Goal: Transaction & Acquisition: Purchase product/service

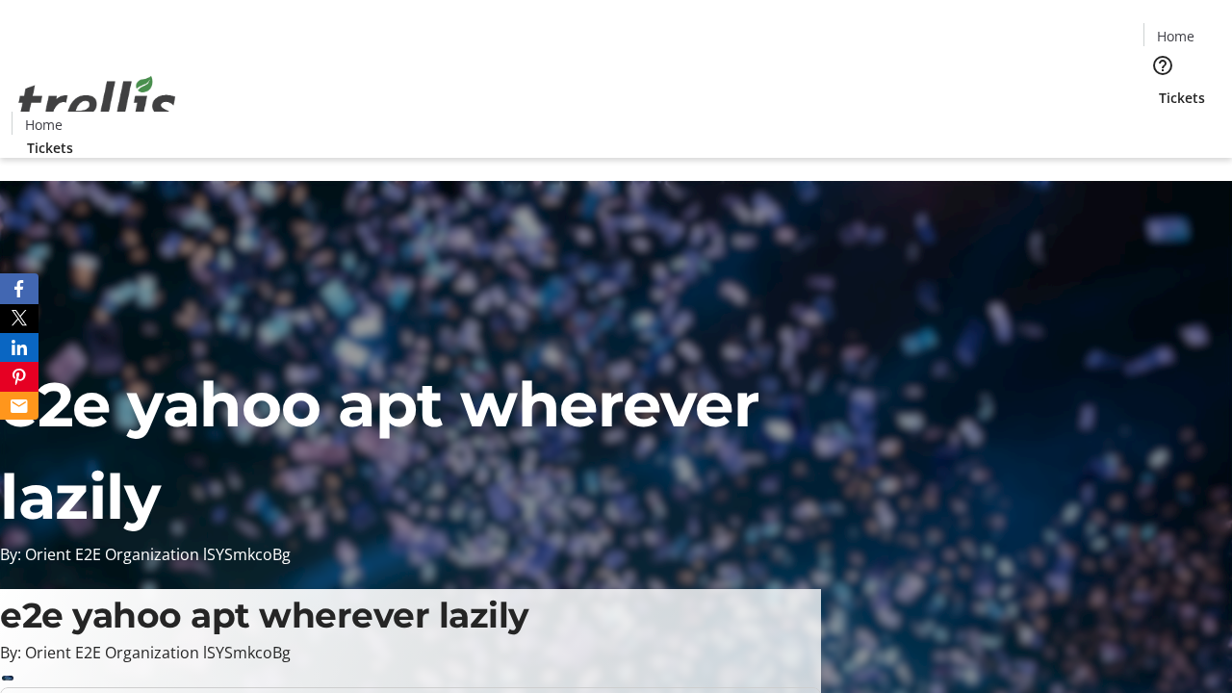
click at [1159, 88] on span "Tickets" at bounding box center [1182, 98] width 46 height 20
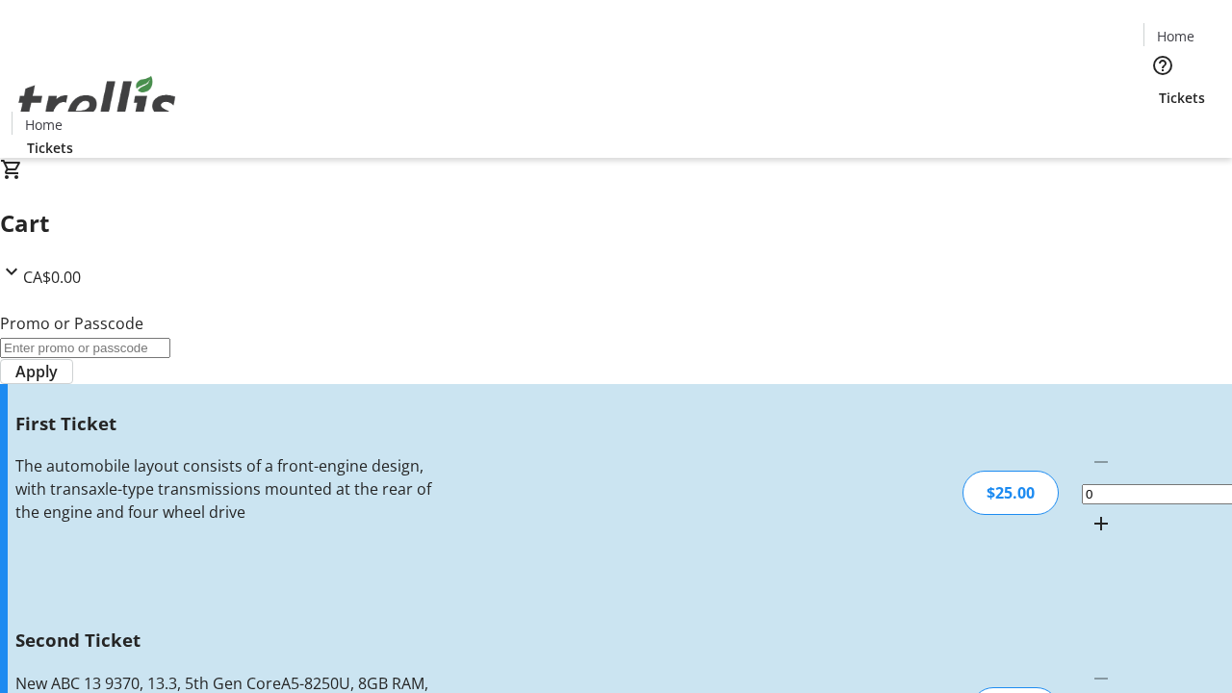
click at [1090, 512] on mat-icon "Increment by one" at bounding box center [1101, 523] width 23 height 23
type input "1"
type input "2"
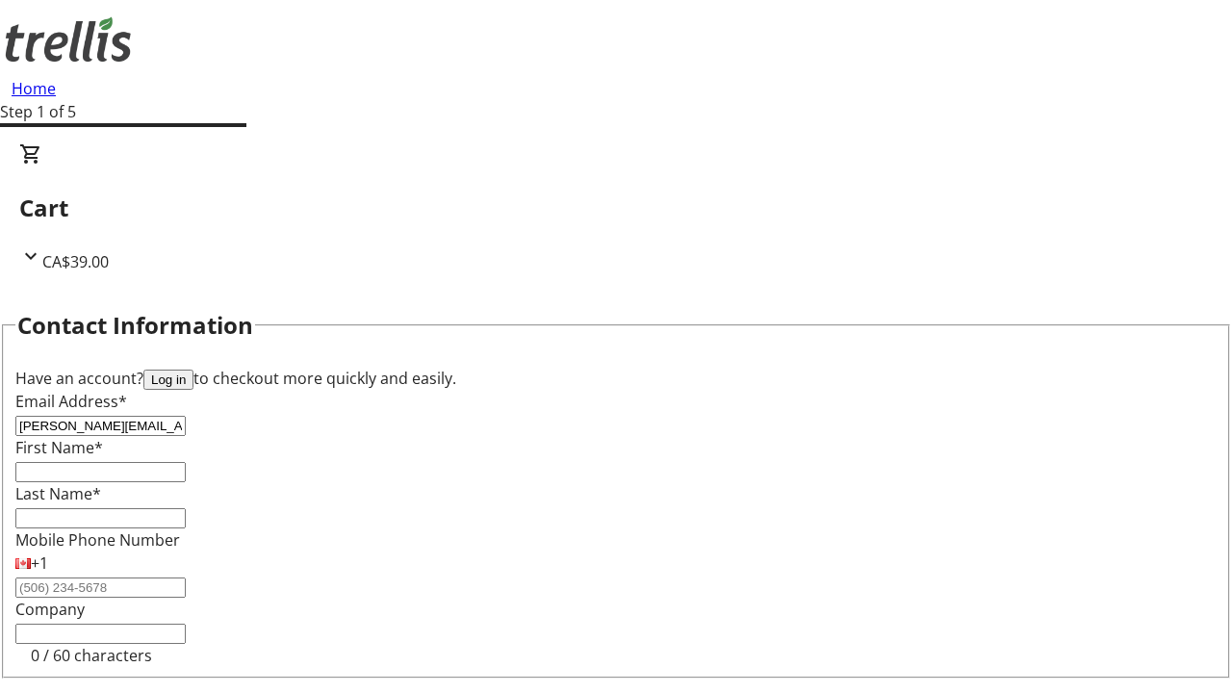
type input "[PERSON_NAME][EMAIL_ADDRESS][DOMAIN_NAME]"
type input "[PERSON_NAME]"
type input "Casper"
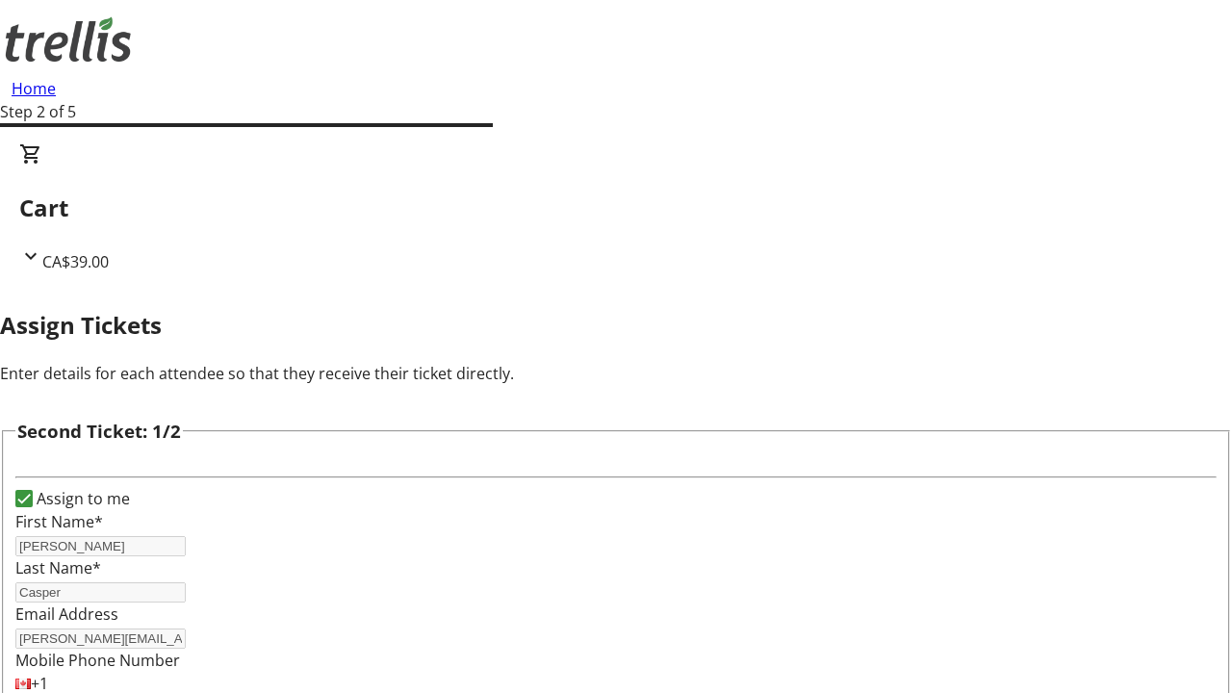
type input "[PERSON_NAME]"
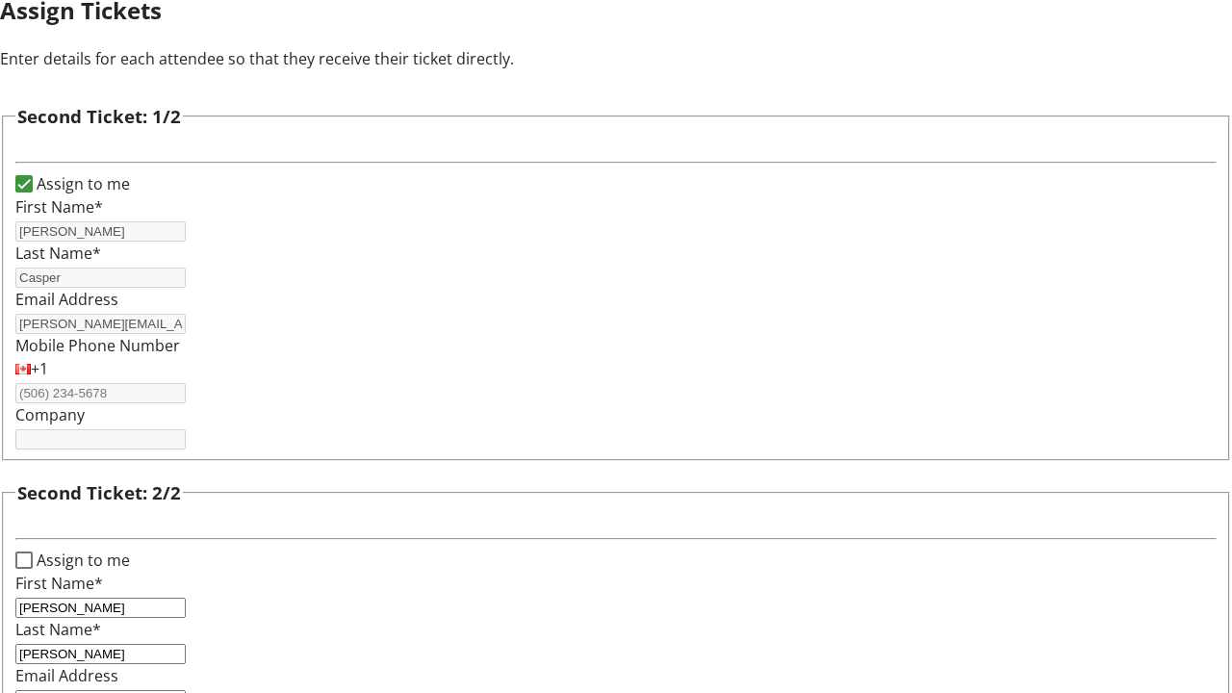
type input "[PERSON_NAME][EMAIL_ADDRESS][DOMAIN_NAME]"
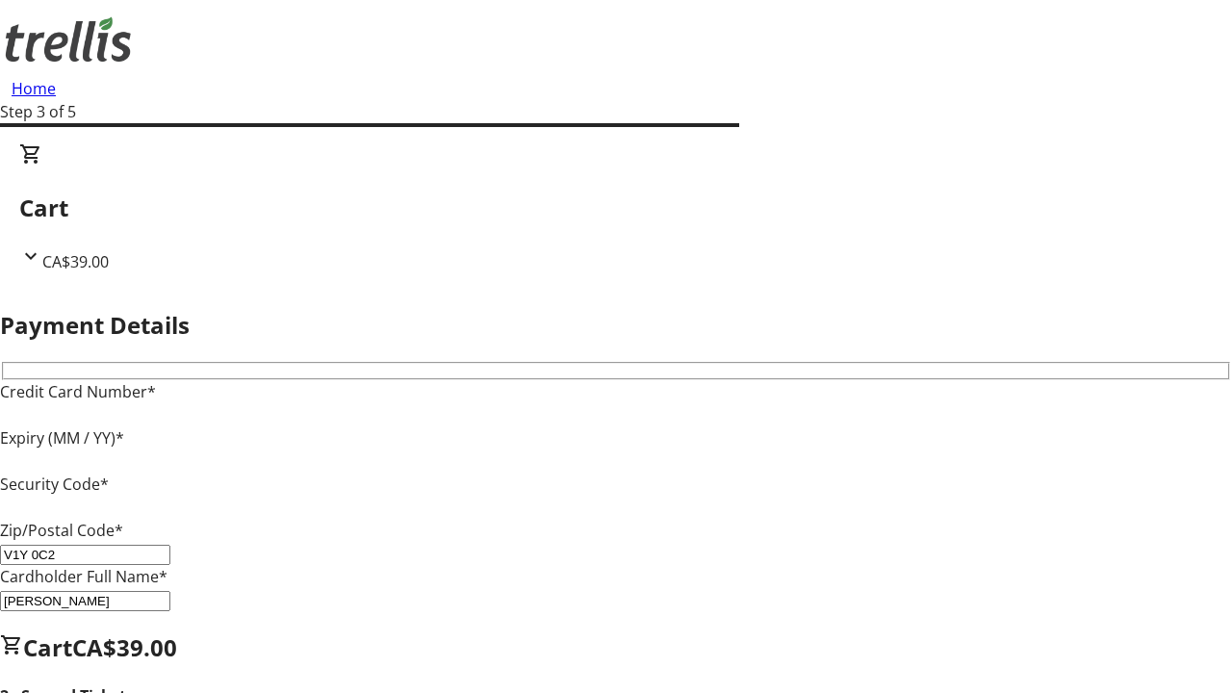
type input "V1Y 0C2"
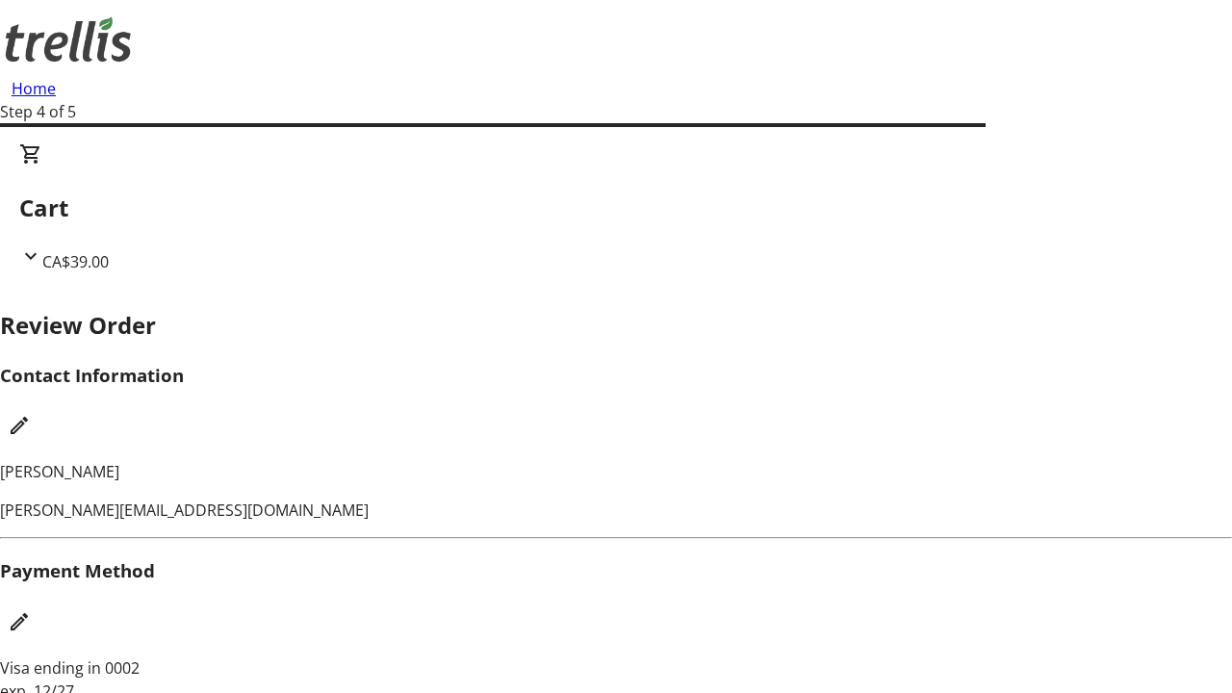
click at [31, 414] on mat-icon "Edit Contact Information" at bounding box center [19, 425] width 23 height 23
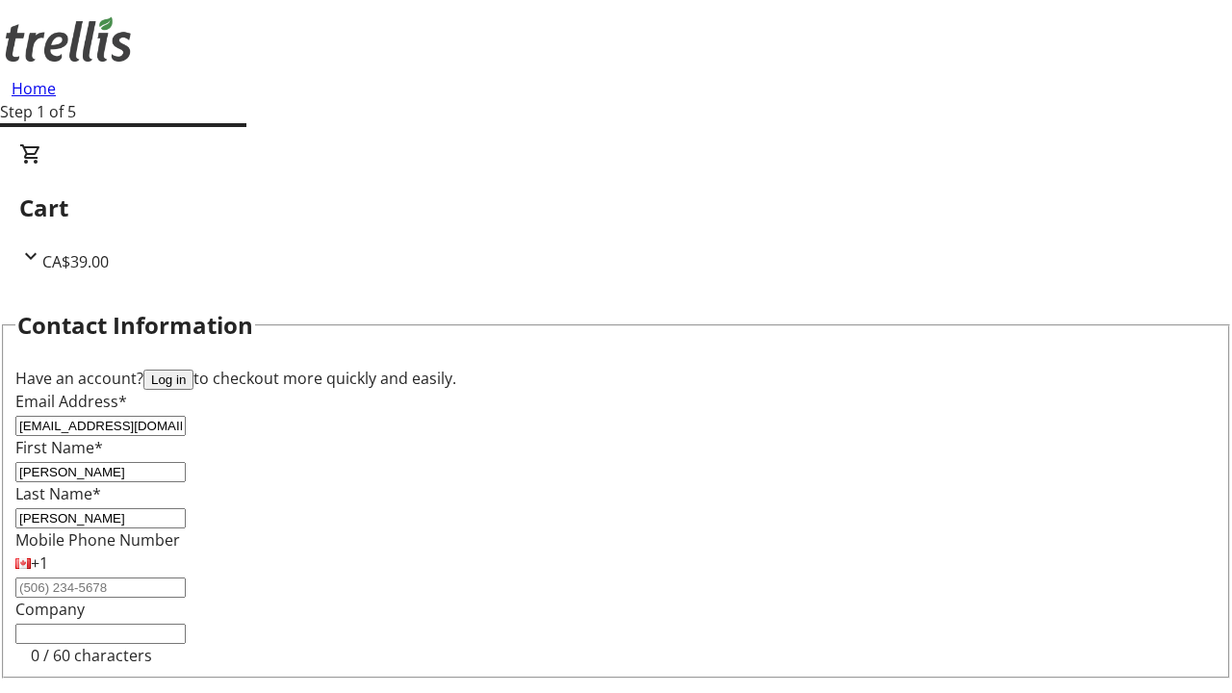
type input "[PERSON_NAME]"
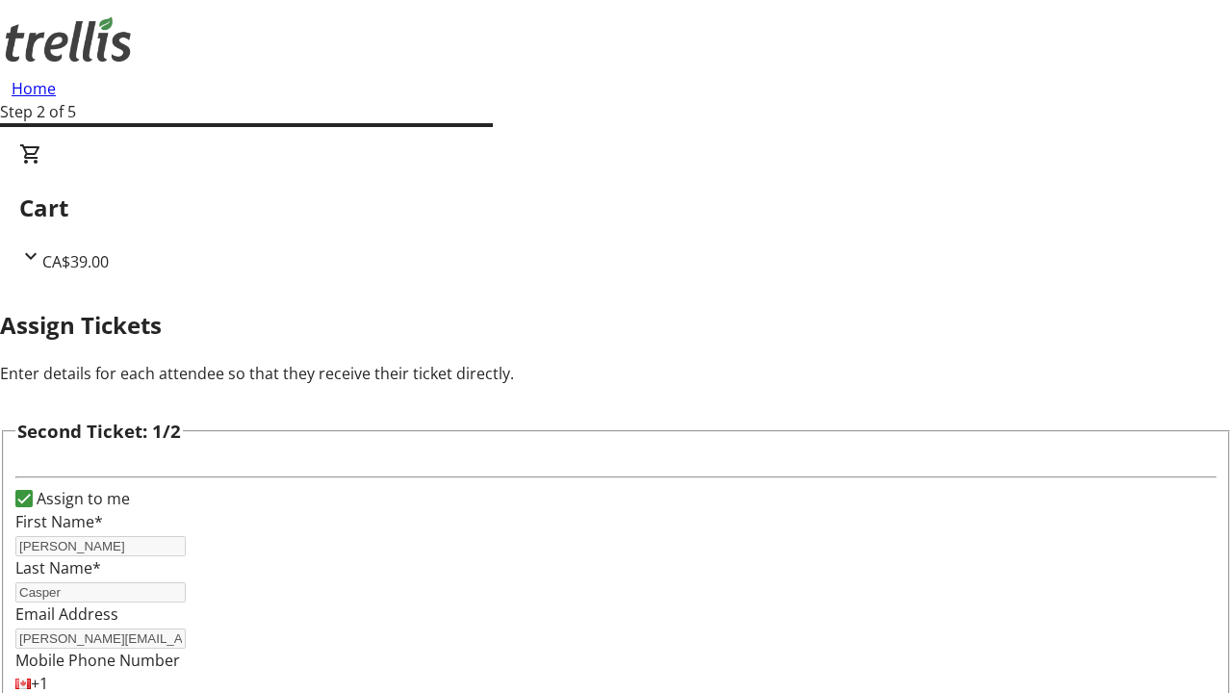
type input "New"
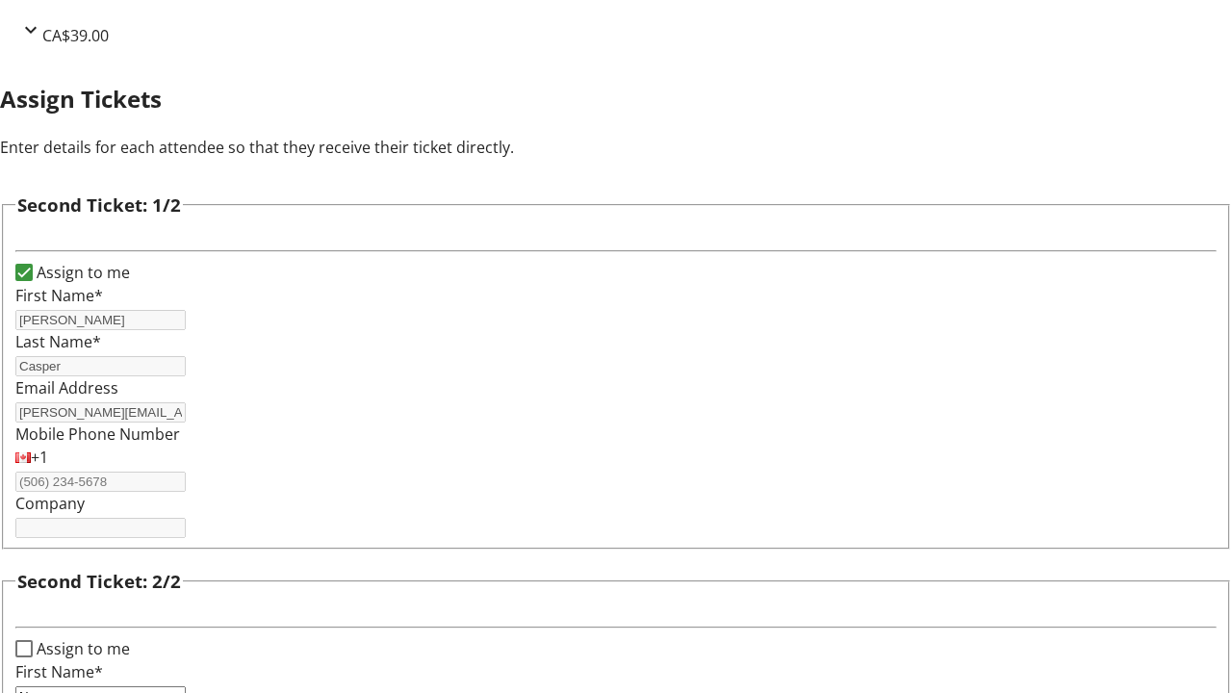
type input "Name"
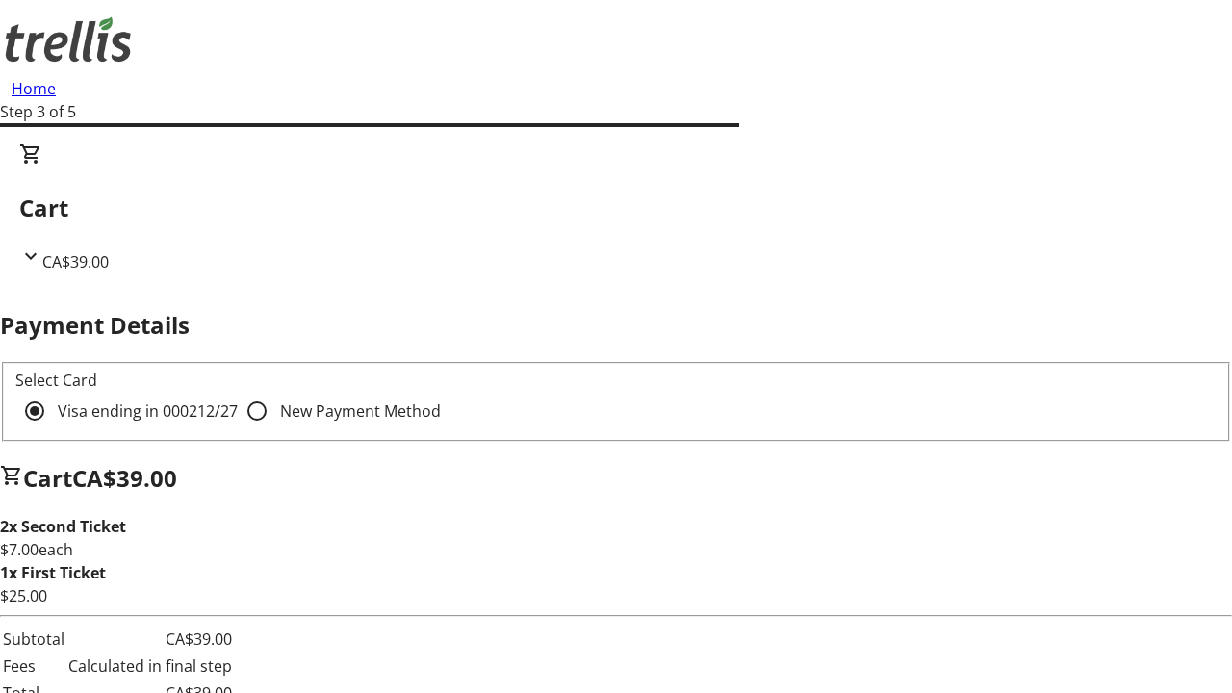
click at [238, 392] on input "New Payment Method" at bounding box center [257, 411] width 39 height 39
radio input "true"
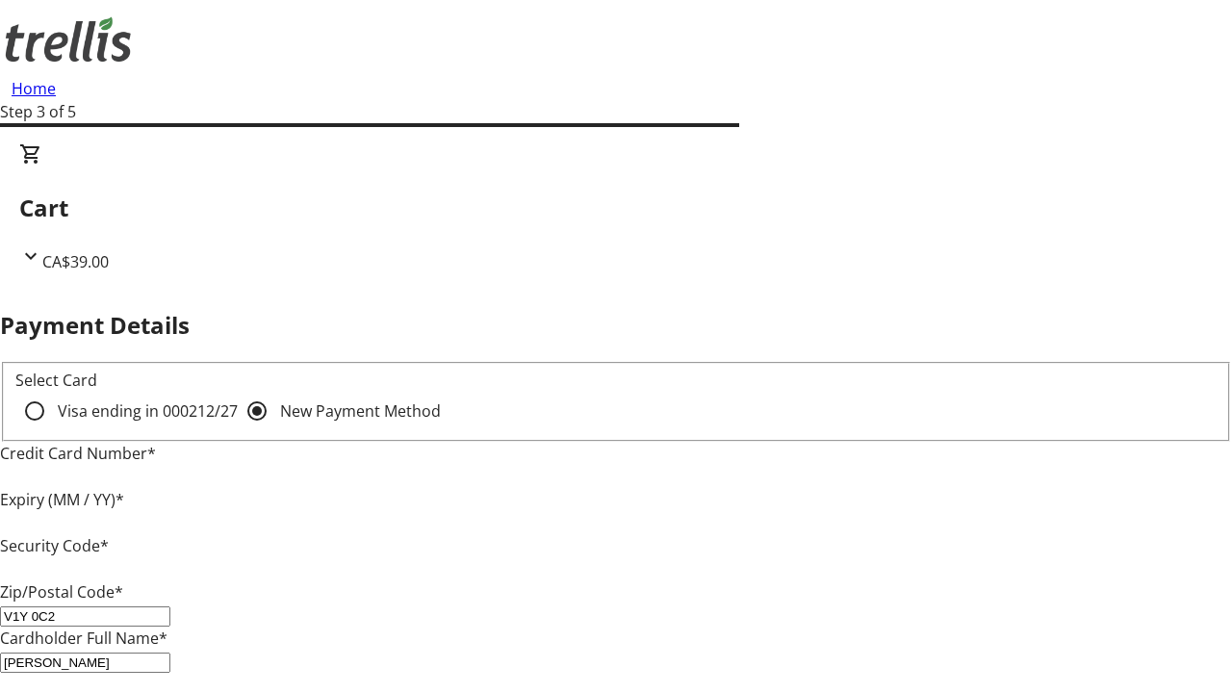
type input "V1Y 0C2"
